Goal: Information Seeking & Learning: Learn about a topic

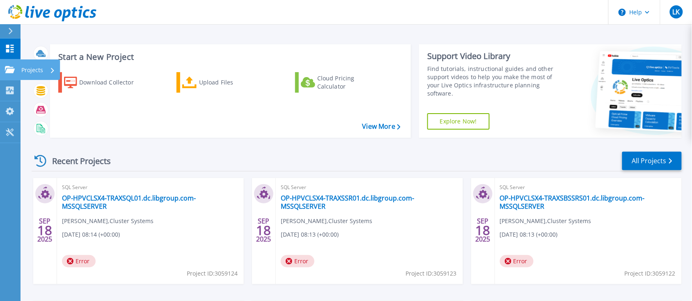
click at [25, 69] on p "Projects" at bounding box center [32, 69] width 22 height 21
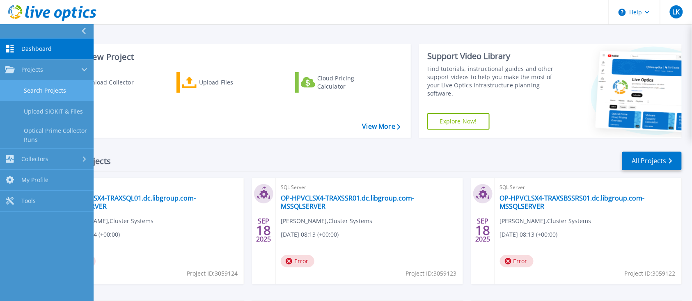
click at [42, 92] on link "Search Projects" at bounding box center [47, 90] width 94 height 21
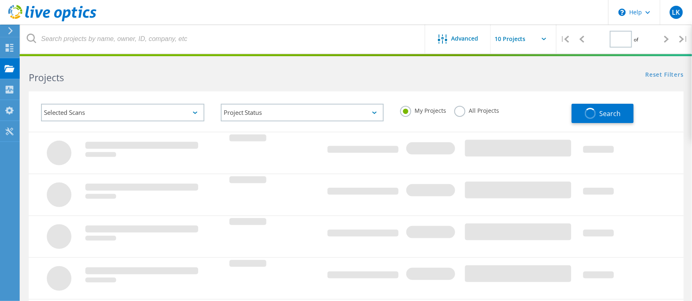
type input "1"
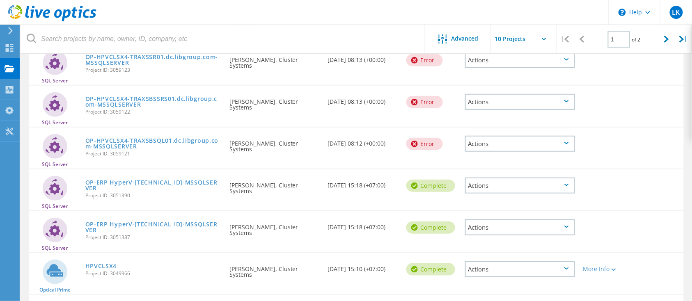
scroll to position [151, 0]
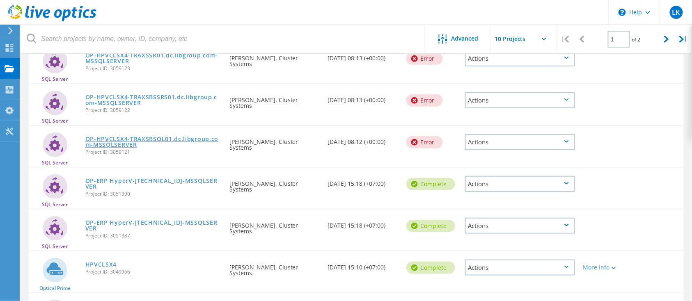
click at [178, 139] on link "OP-HPVCLSX4-TRAXSBSQL01.dc.libgroup.com-MSSQLSERVER" at bounding box center [153, 141] width 136 height 11
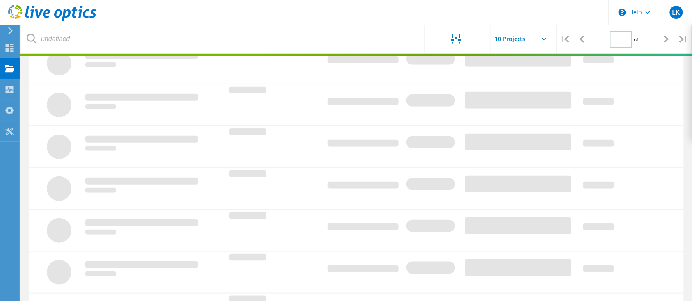
type input "1"
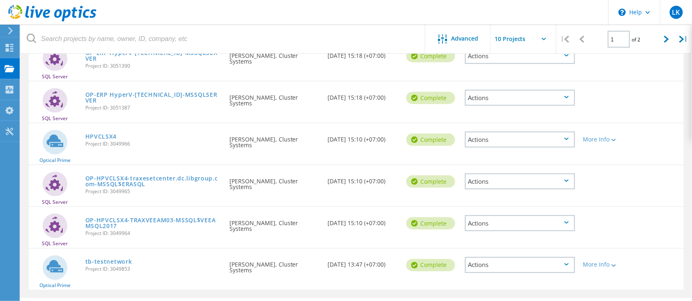
scroll to position [279, 0]
click at [108, 135] on link "HPVCLSX4" at bounding box center [101, 136] width 32 height 6
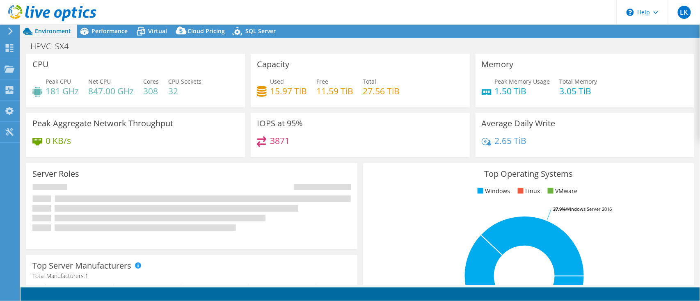
select select "USD"
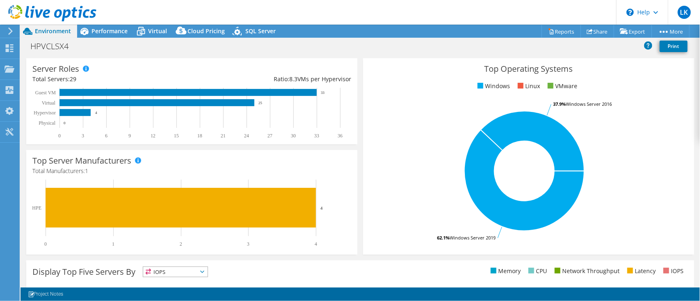
scroll to position [109, 0]
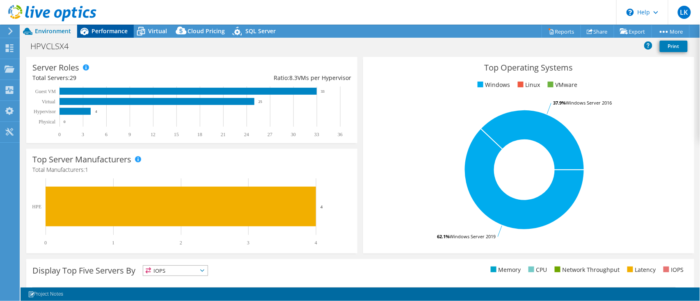
click at [121, 34] on span "Performance" at bounding box center [109, 31] width 36 height 8
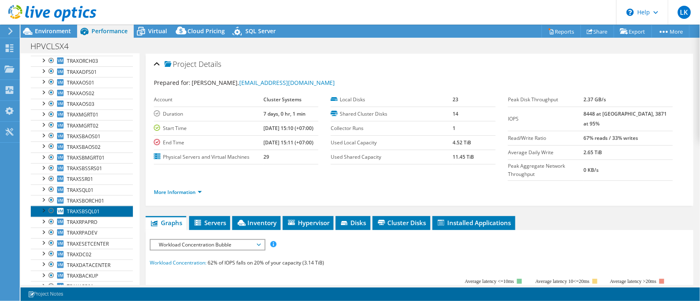
click at [86, 208] on span "TRAXSBSQL01" at bounding box center [83, 211] width 33 height 7
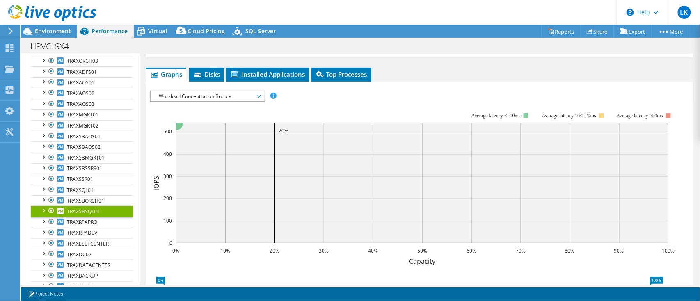
click at [198, 91] on span "Workload Concentration Bubble" at bounding box center [207, 96] width 105 height 10
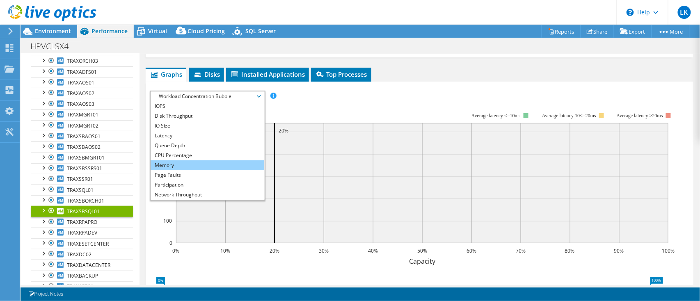
click at [190, 164] on li "Memory" at bounding box center [208, 165] width 114 height 10
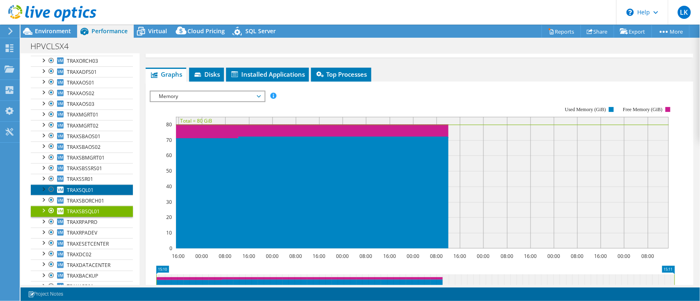
click at [87, 190] on span "TRAXSQL01" at bounding box center [80, 190] width 27 height 7
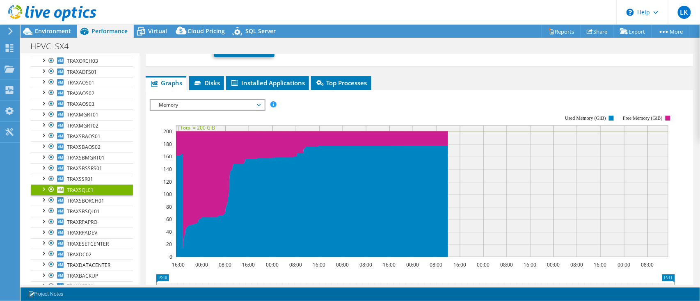
click at [229, 100] on span "Memory" at bounding box center [207, 105] width 105 height 10
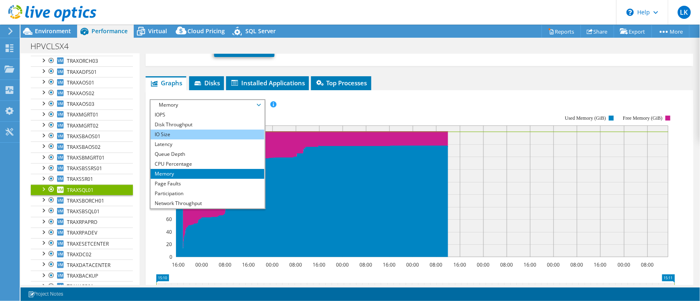
click at [203, 130] on li "IO Size" at bounding box center [208, 135] width 114 height 10
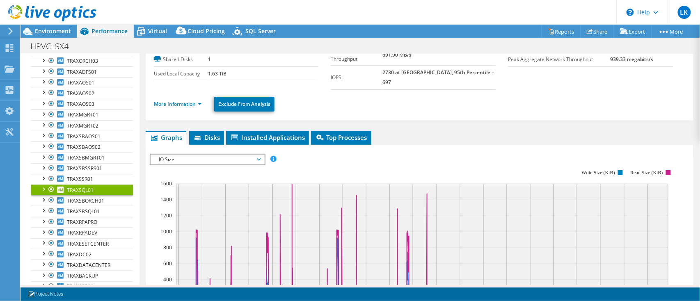
scroll to position [0, 0]
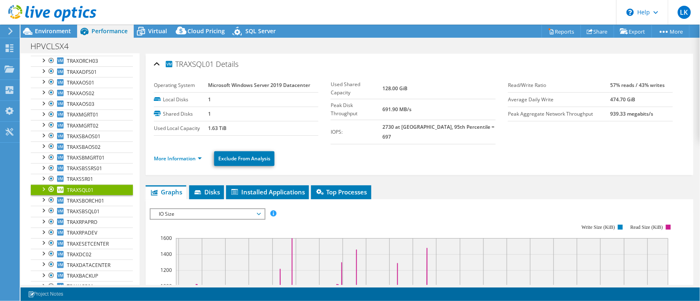
drag, startPoint x: 392, startPoint y: 115, endPoint x: 491, endPoint y: 120, distance: 98.9
click at [491, 120] on div "Used Shared Capacity 128.00 GiB Peak Disk Throughput 691.90 MB/s IOPS: 2730 at …" at bounding box center [419, 111] width 177 height 66
click at [402, 123] on b "2730 at [GEOGRAPHIC_DATA], 95th Percentile = 697" at bounding box center [438, 131] width 112 height 17
drag, startPoint x: 402, startPoint y: 110, endPoint x: 393, endPoint y: 109, distance: 8.7
click at [390, 120] on tr "IOPS: 2730 at Peak, 95th Percentile = 697" at bounding box center [413, 132] width 165 height 24
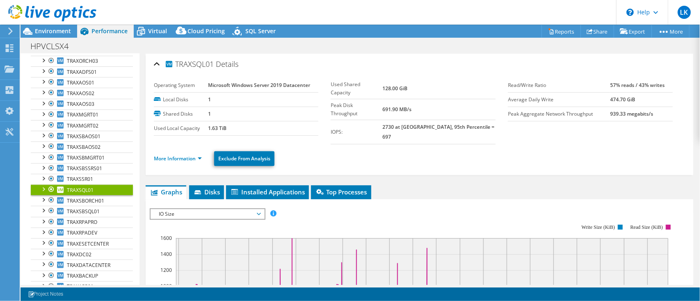
drag, startPoint x: 411, startPoint y: 112, endPoint x: 369, endPoint y: 106, distance: 42.7
click at [369, 120] on tr "IOPS: 2730 at Peak, 95th Percentile = 697" at bounding box center [413, 132] width 165 height 24
click at [395, 149] on ul "More Information Exclude From Analysis" at bounding box center [419, 157] width 531 height 17
drag, startPoint x: 329, startPoint y: 112, endPoint x: 480, endPoint y: 112, distance: 150.5
click at [480, 120] on tr "IOPS: 2730 at Peak, 95th Percentile = 697" at bounding box center [413, 132] width 165 height 24
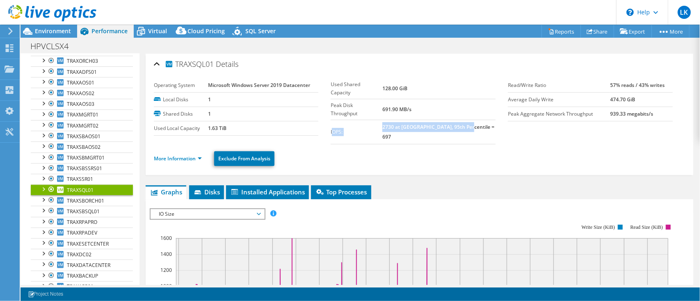
click at [363, 120] on td "IOPS:" at bounding box center [357, 132] width 52 height 24
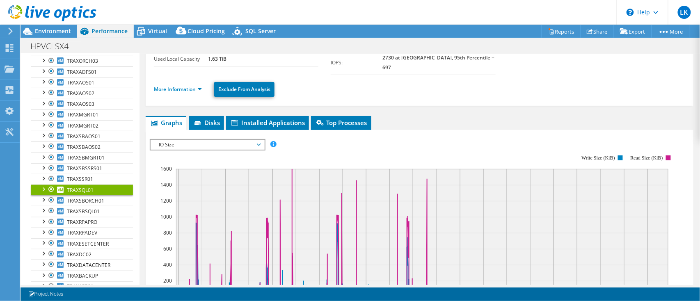
scroll to position [55, 0]
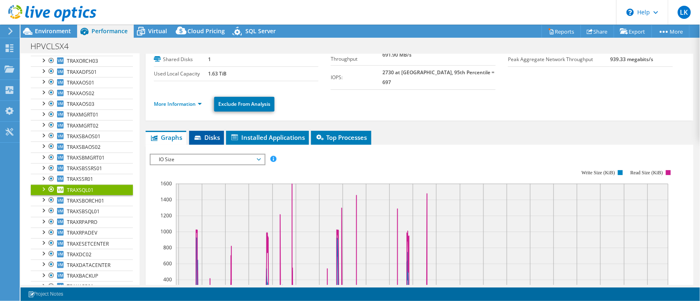
click at [207, 133] on span "Disks" at bounding box center [206, 137] width 27 height 8
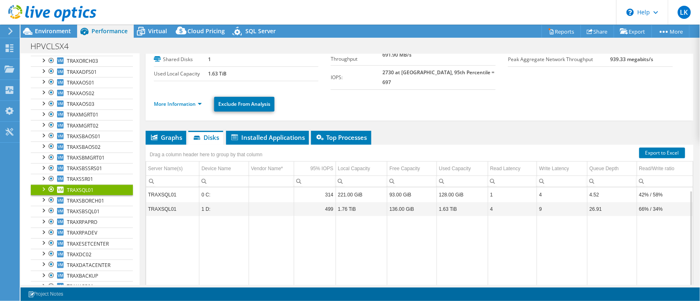
scroll to position [109, 0]
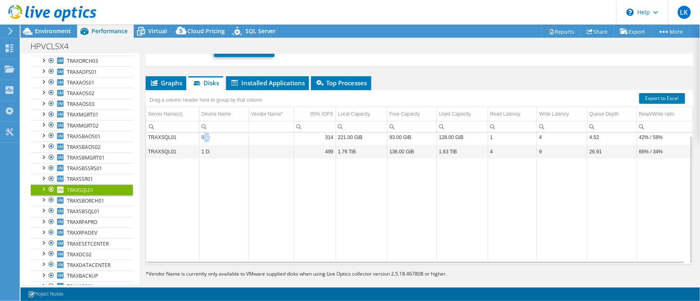
drag, startPoint x: 203, startPoint y: 127, endPoint x: 207, endPoint y: 126, distance: 4.8
click at [207, 130] on td "0 C:" at bounding box center [224, 137] width 50 height 14
drag, startPoint x: 207, startPoint y: 137, endPoint x: 215, endPoint y: 139, distance: 8.0
click at [215, 144] on td "1 D:" at bounding box center [224, 151] width 50 height 14
